Goal: Task Accomplishment & Management: Manage account settings

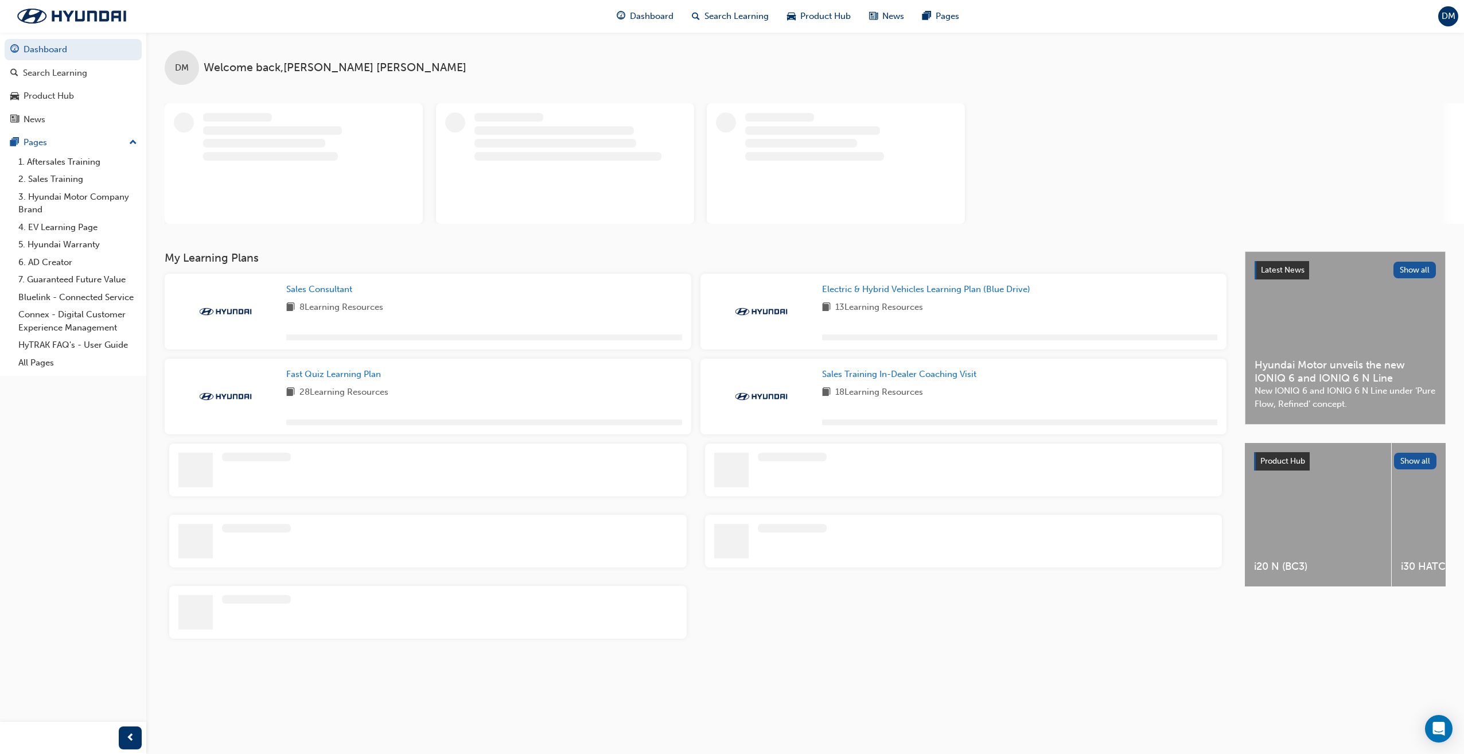
click at [1452, 19] on span "DM" at bounding box center [1449, 16] width 14 height 13
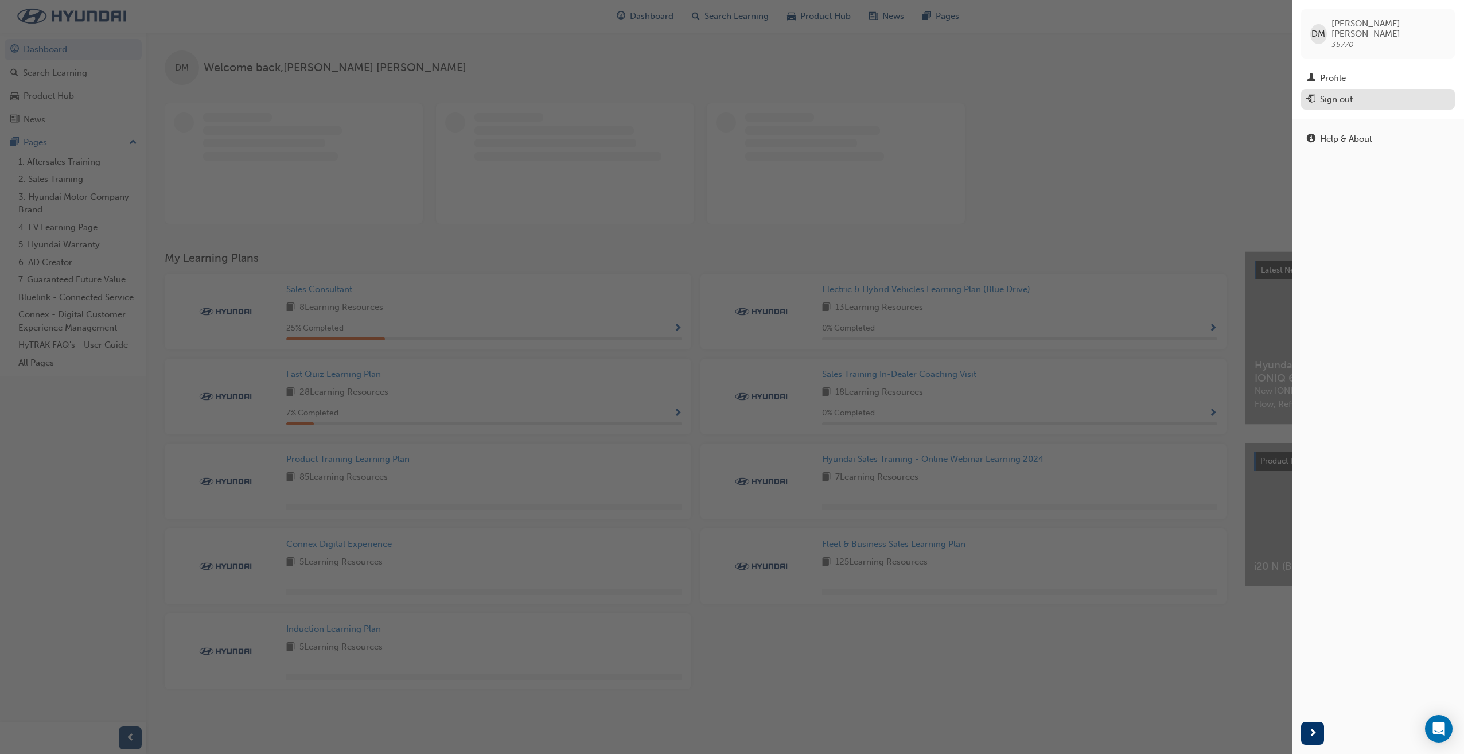
click at [1350, 93] on div "Sign out" at bounding box center [1336, 99] width 33 height 13
